Goal: Navigation & Orientation: Find specific page/section

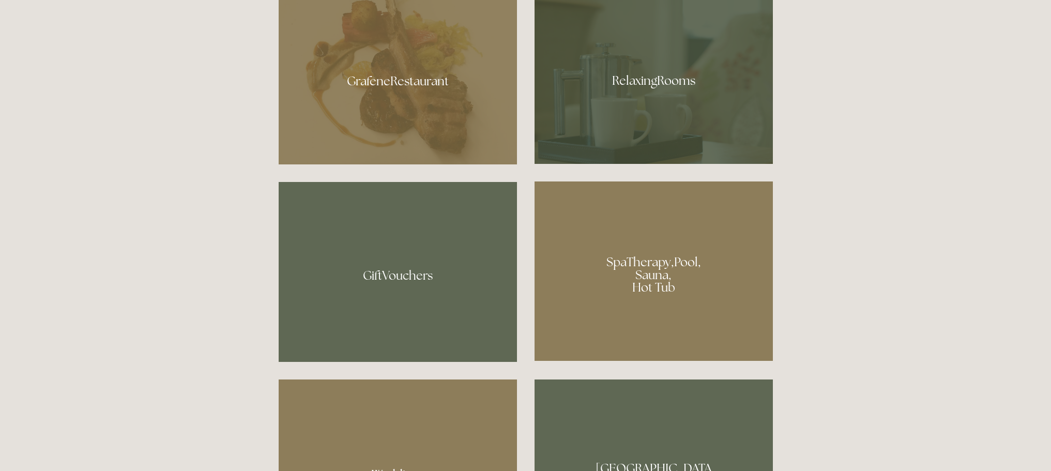
scroll to position [724, 0]
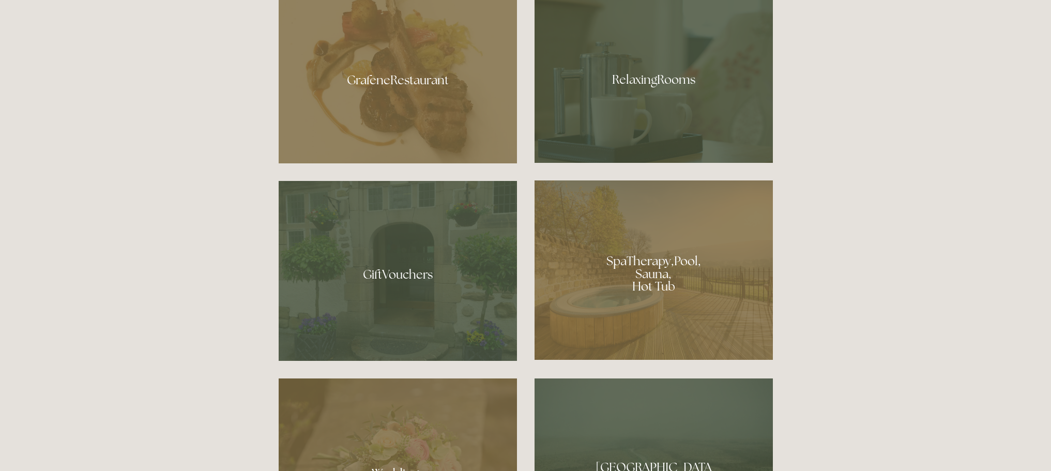
drag, startPoint x: 668, startPoint y: 261, endPoint x: 737, endPoint y: 275, distance: 71.3
click at [668, 261] on div at bounding box center [654, 269] width 238 height 179
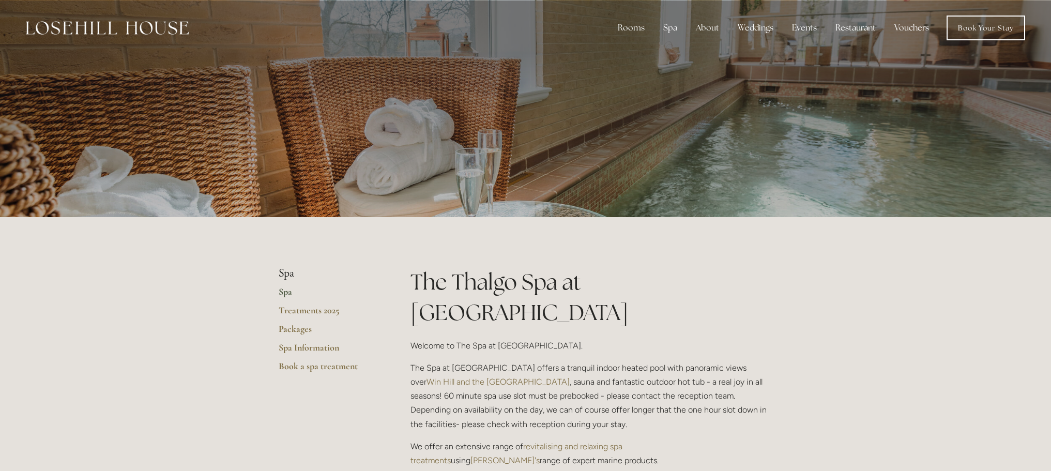
click at [909, 29] on link "Vouchers" at bounding box center [911, 28] width 51 height 21
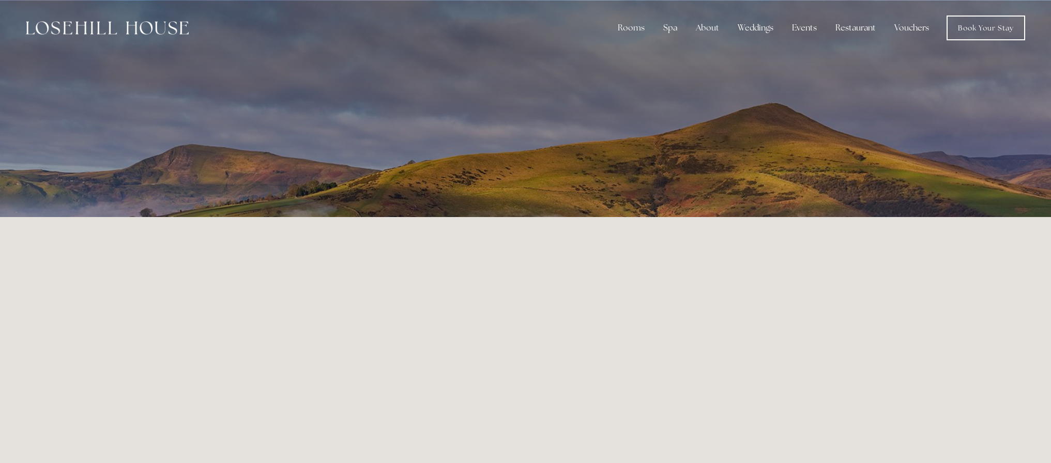
click at [152, 22] on img at bounding box center [107, 27] width 163 height 13
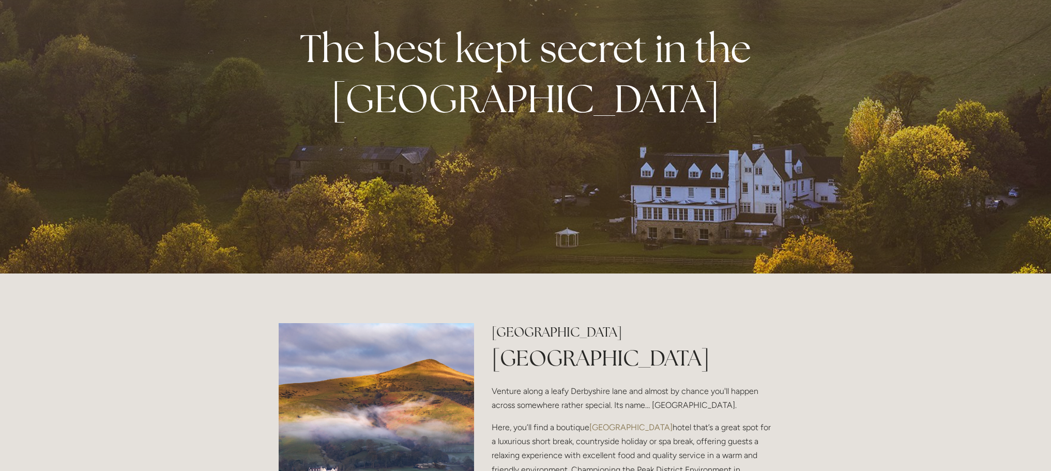
scroll to position [52, 0]
